Goal: Transaction & Acquisition: Book appointment/travel/reservation

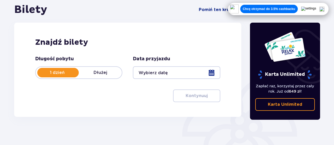
click at [161, 71] on div at bounding box center [176, 72] width 87 height 13
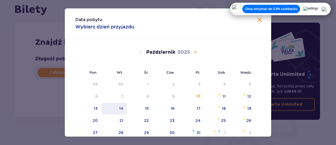
click at [124, 106] on div "14" at bounding box center [114, 109] width 26 height 12
type input "[DATE]"
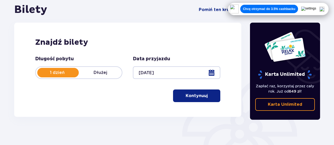
click at [192, 96] on p "Kontynuuj" at bounding box center [197, 96] width 22 height 6
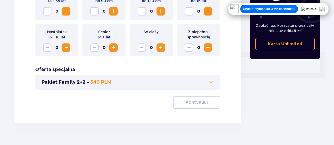
scroll to position [199, 0]
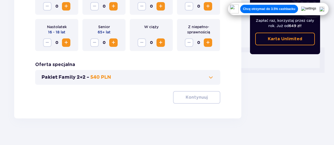
click at [210, 78] on span at bounding box center [211, 77] width 6 height 6
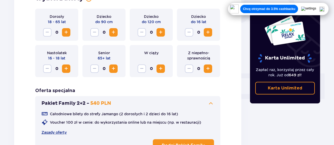
scroll to position [172, 0]
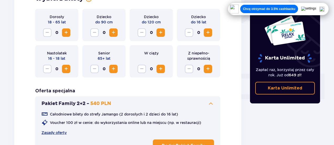
click at [68, 35] on span "Zwiększ" at bounding box center [66, 32] width 6 height 6
click at [208, 35] on span "Zwiększ" at bounding box center [208, 32] width 6 height 6
click at [68, 68] on span "Zwiększ" at bounding box center [66, 69] width 6 height 6
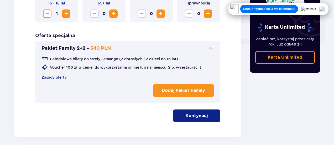
scroll to position [251, 0]
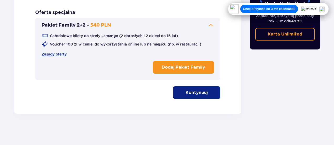
click at [194, 95] on p "Kontynuuj" at bounding box center [197, 93] width 22 height 6
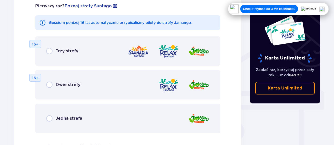
scroll to position [392, 0]
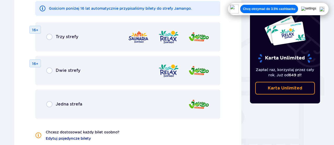
click at [53, 70] on div "Dwie strefy" at bounding box center [63, 70] width 34 height 6
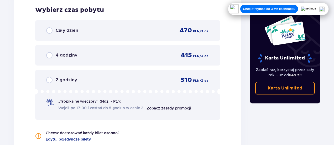
scroll to position [567, 0]
